Goal: Information Seeking & Learning: Learn about a topic

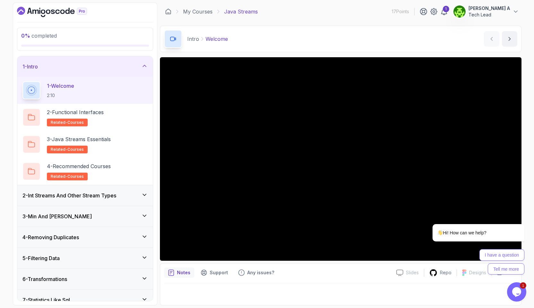
click at [62, 201] on div "2 - Int Streams And Other Stream Types" at bounding box center [85, 195] width 136 height 21
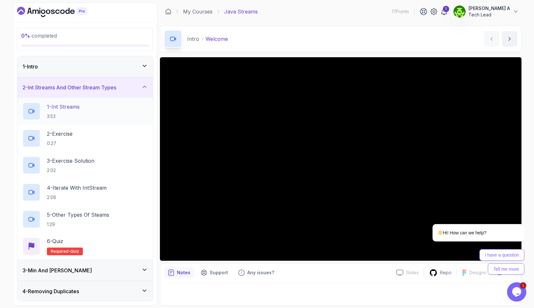
click at [62, 115] on p "3:53" at bounding box center [63, 116] width 33 height 6
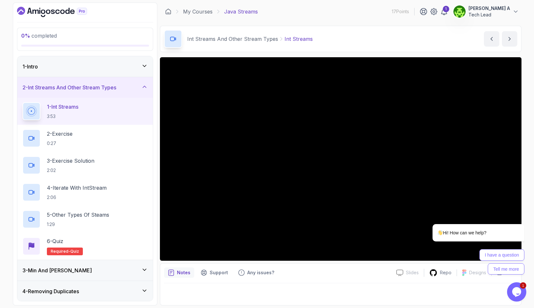
click at [70, 65] on div "1 - Intro" at bounding box center [84, 67] width 125 height 8
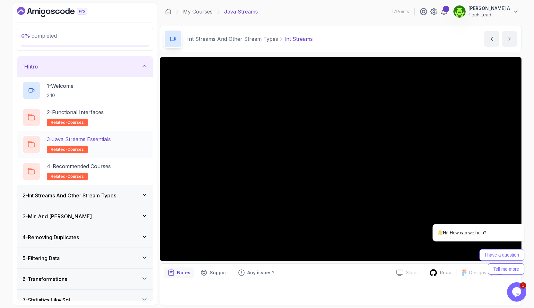
click at [30, 146] on icon at bounding box center [31, 144] width 7 height 7
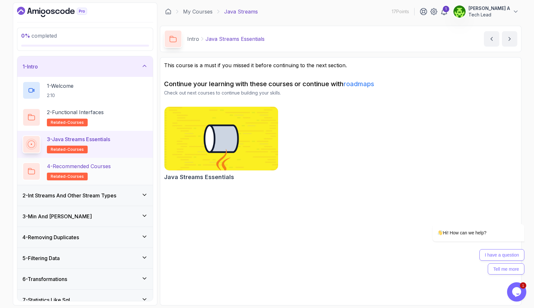
click at [30, 173] on icon at bounding box center [31, 171] width 7 height 7
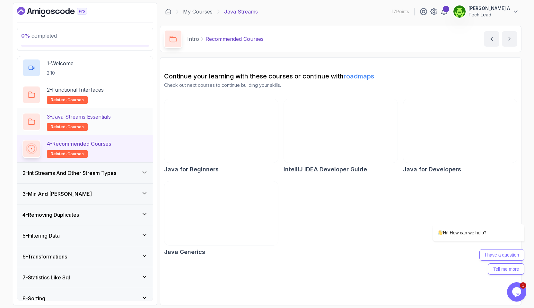
scroll to position [23, 0]
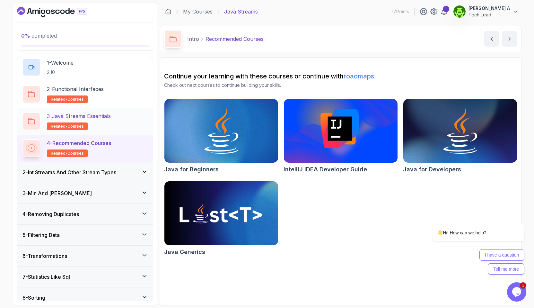
click at [45, 176] on div "2 - Int Streams And Other Stream Types" at bounding box center [85, 172] width 136 height 21
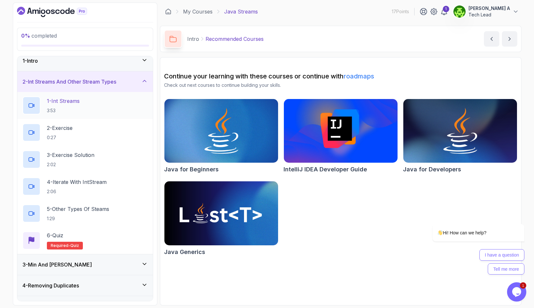
scroll to position [0, 0]
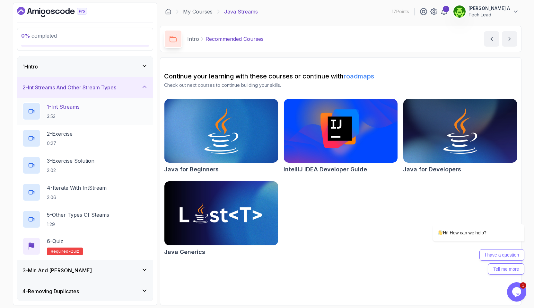
click at [69, 115] on p "3:53" at bounding box center [63, 116] width 33 height 6
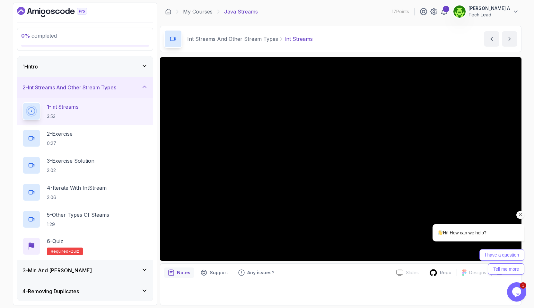
click at [521, 215] on icon "Chat attention grabber" at bounding box center [521, 215] width 6 height 6
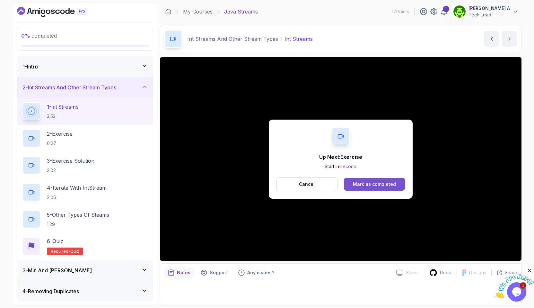
click at [371, 182] on div "Mark as completed" at bounding box center [374, 184] width 43 height 6
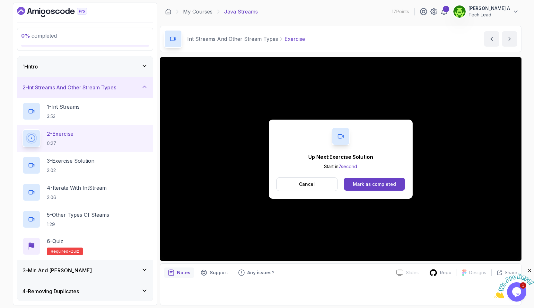
click at [72, 135] on p "2 - Exercise" at bounding box center [60, 134] width 27 height 8
click at [327, 184] on button "Cancel" at bounding box center [307, 183] width 61 height 13
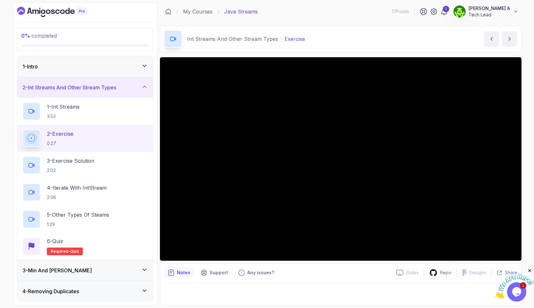
click at [65, 137] on p "2 - Exercise" at bounding box center [60, 134] width 27 height 8
click at [67, 113] on p "3:53" at bounding box center [63, 116] width 33 height 6
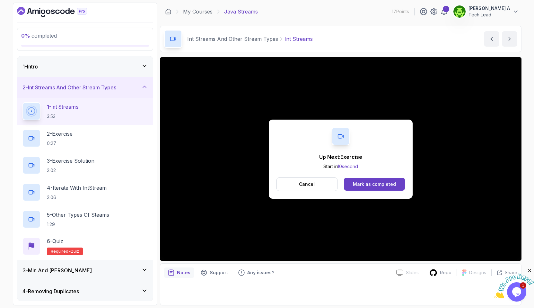
click at [454, 253] on div "Up Next: Exercise Start in 10 second Cancel Mark as completed" at bounding box center [341, 158] width 362 height 203
click at [116, 65] on div "1 - Intro" at bounding box center [84, 67] width 125 height 8
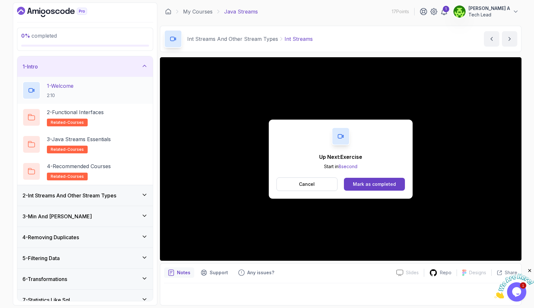
click at [84, 92] on div "1 - Welcome 2:10" at bounding box center [84, 90] width 125 height 18
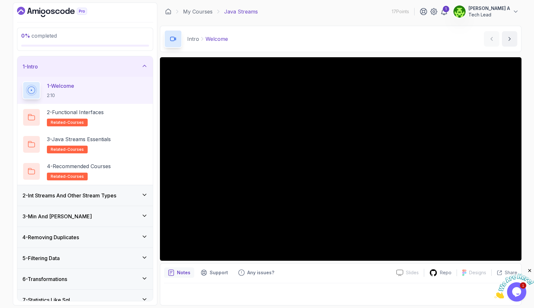
click at [69, 195] on h3 "2 - Int Streams And Other Stream Types" at bounding box center [69, 196] width 94 height 8
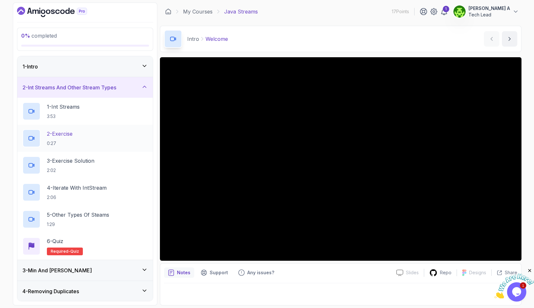
click at [64, 137] on p "2 - Exercise" at bounding box center [60, 134] width 26 height 8
